Goal: Find specific page/section: Find specific page/section

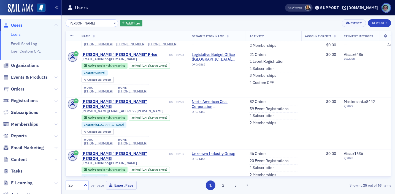
scroll to position [138, 0]
type input "[PERSON_NAME]"
click at [113, 22] on button "×" at bounding box center [115, 22] width 5 height 5
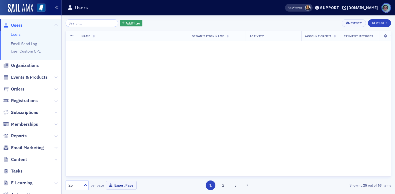
scroll to position [497, 0]
click at [94, 22] on input "search" at bounding box center [92, 23] width 53 height 8
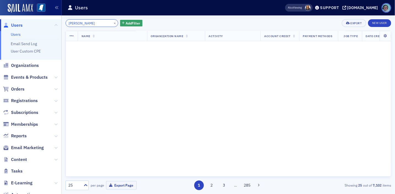
scroll to position [497, 0]
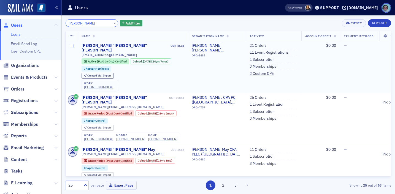
type input "[PERSON_NAME]"
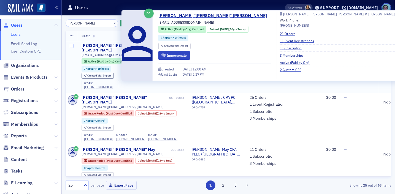
click at [108, 45] on div "[PERSON_NAME] "[PERSON_NAME]" [PERSON_NAME]" at bounding box center [126, 48] width 88 height 10
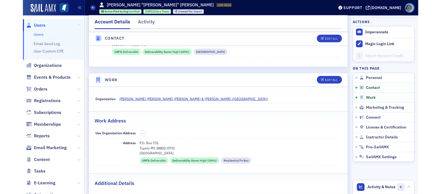
scroll to position [303, 0]
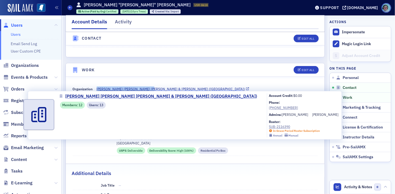
drag, startPoint x: 94, startPoint y: 87, endPoint x: 147, endPoint y: 90, distance: 53.1
click at [147, 90] on div "Organization [PERSON_NAME] [PERSON_NAME] [PERSON_NAME] & [PERSON_NAME] ([GEOGRA…" at bounding box center [195, 89] width 245 height 9
copy span "[PERSON_NAME] [PERSON_NAME] [PERSON_NAME] & [PERSON_NAME]"
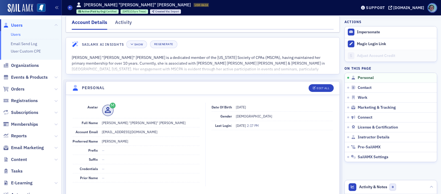
scroll to position [0, 0]
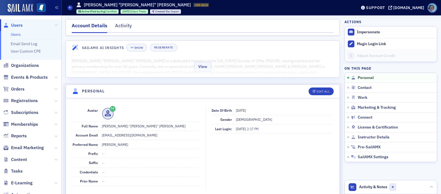
click at [209, 58] on div "View" at bounding box center [203, 65] width 274 height 23
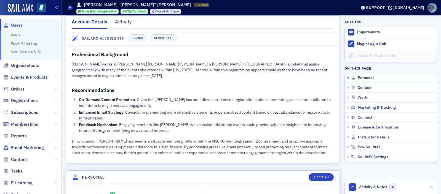
scroll to position [221, 0]
